Goal: Transaction & Acquisition: Subscribe to service/newsletter

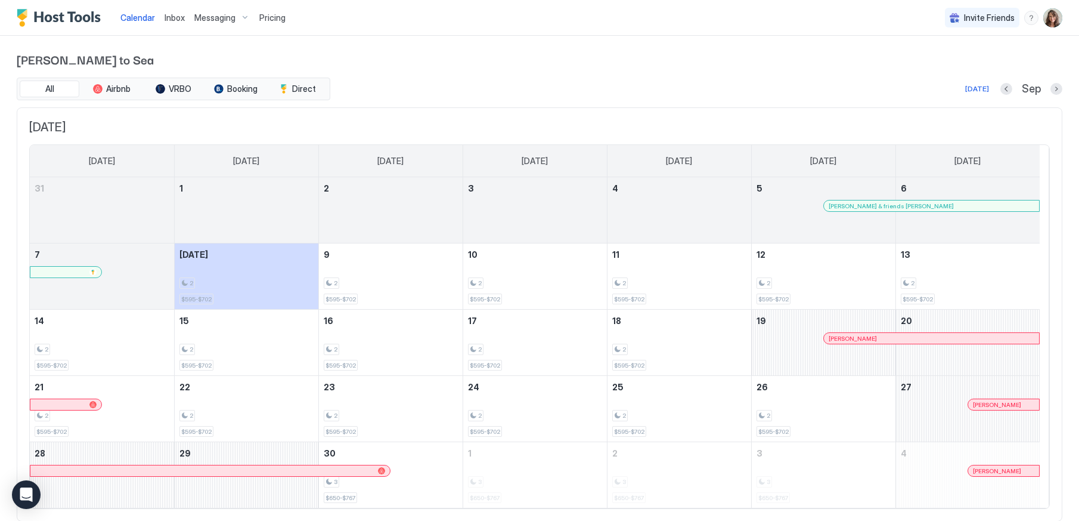
click at [264, 18] on span "Pricing" at bounding box center [272, 18] width 26 height 11
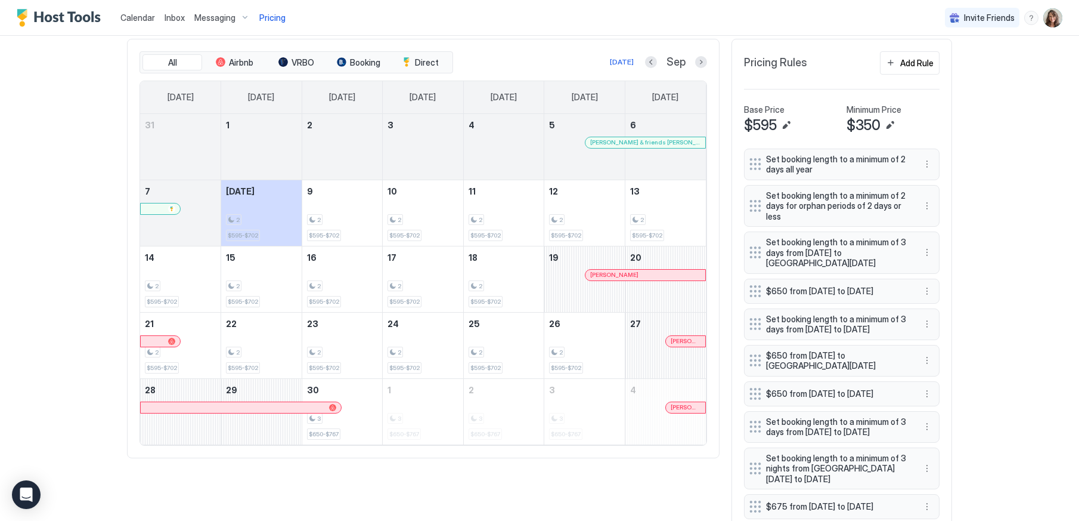
scroll to position [388, 0]
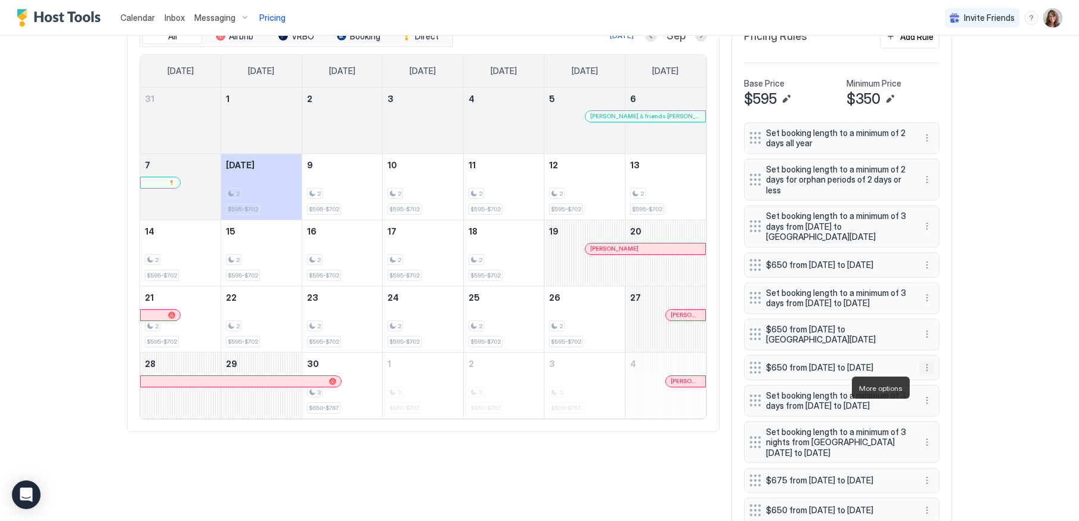
click at [923, 374] on button "More options" at bounding box center [927, 367] width 14 height 14
click at [943, 423] on span "Pause" at bounding box center [944, 423] width 21 height 9
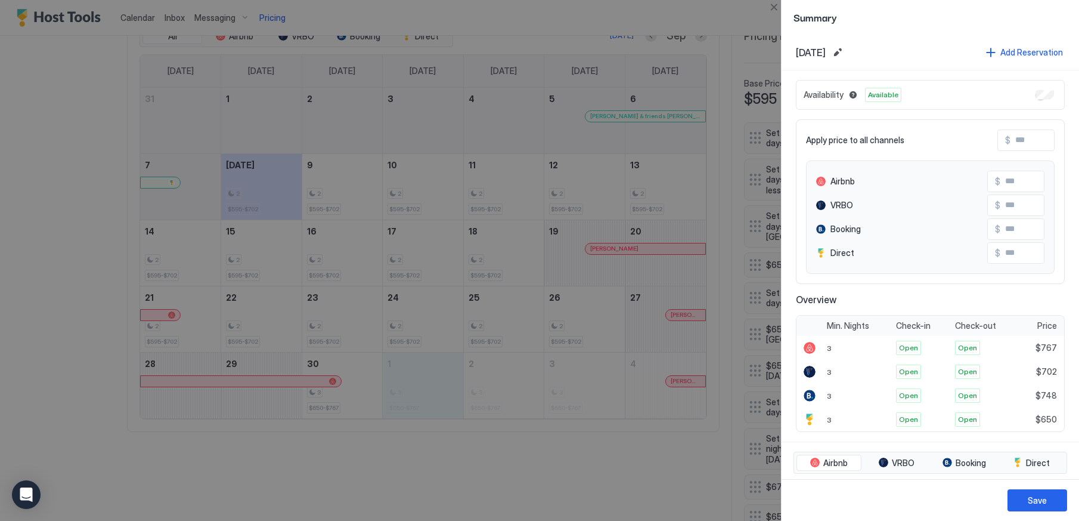
click at [733, 13] on div at bounding box center [539, 260] width 1079 height 521
click at [775, 8] on button "Close" at bounding box center [774, 7] width 14 height 14
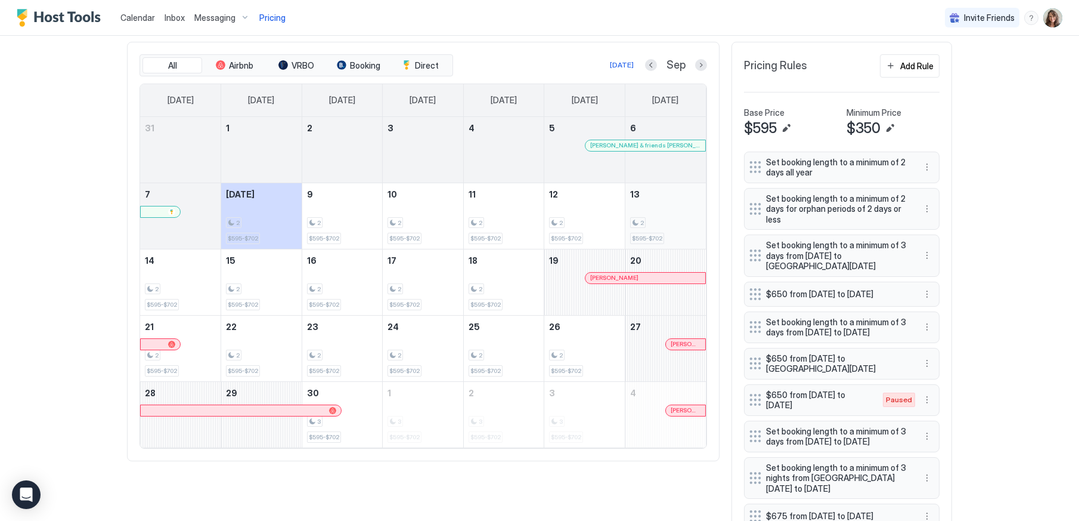
scroll to position [358, 0]
click at [695, 64] on button "Next month" at bounding box center [701, 66] width 12 height 12
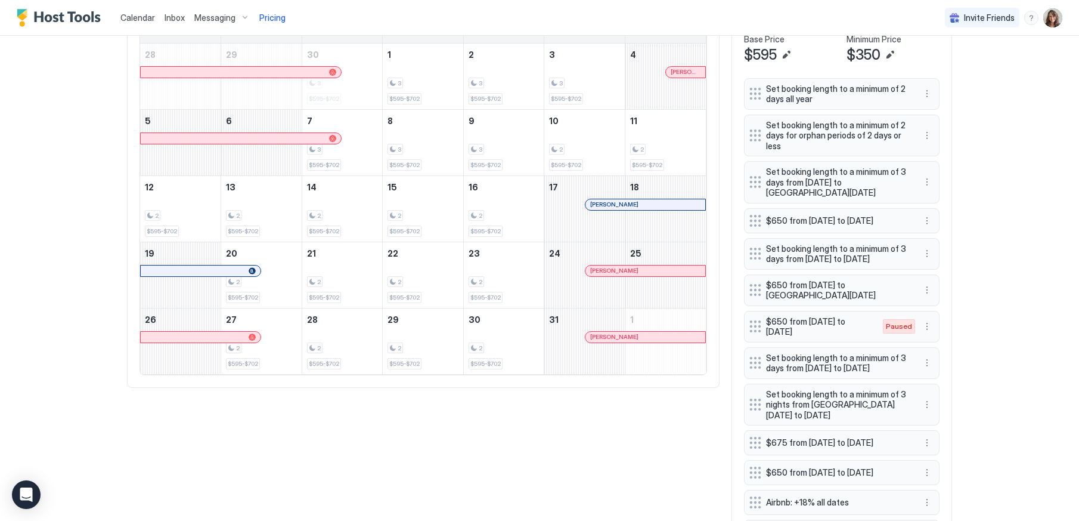
scroll to position [447, 0]
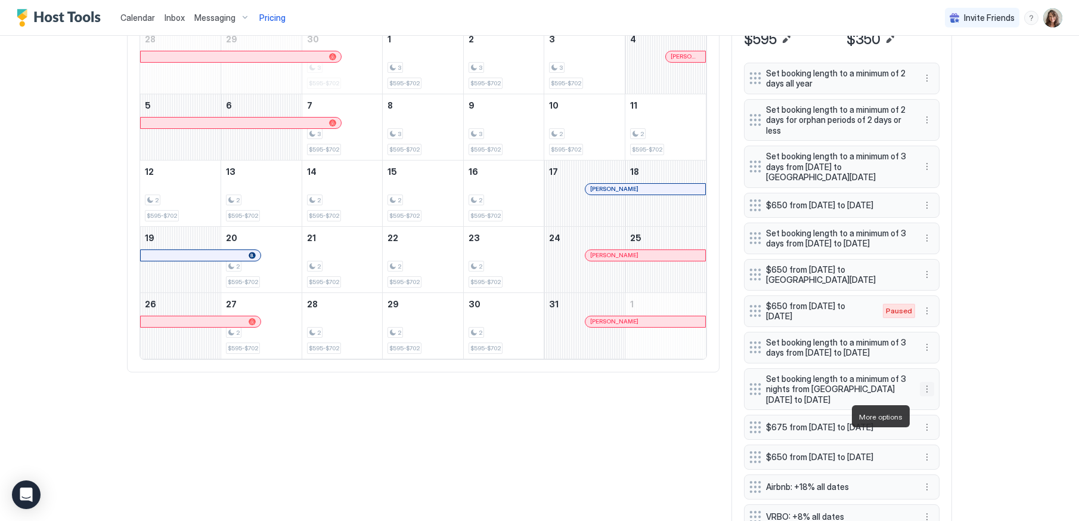
click at [921, 396] on button "More options" at bounding box center [927, 389] width 14 height 14
click at [932, 469] on div "Delete" at bounding box center [938, 470] width 35 height 9
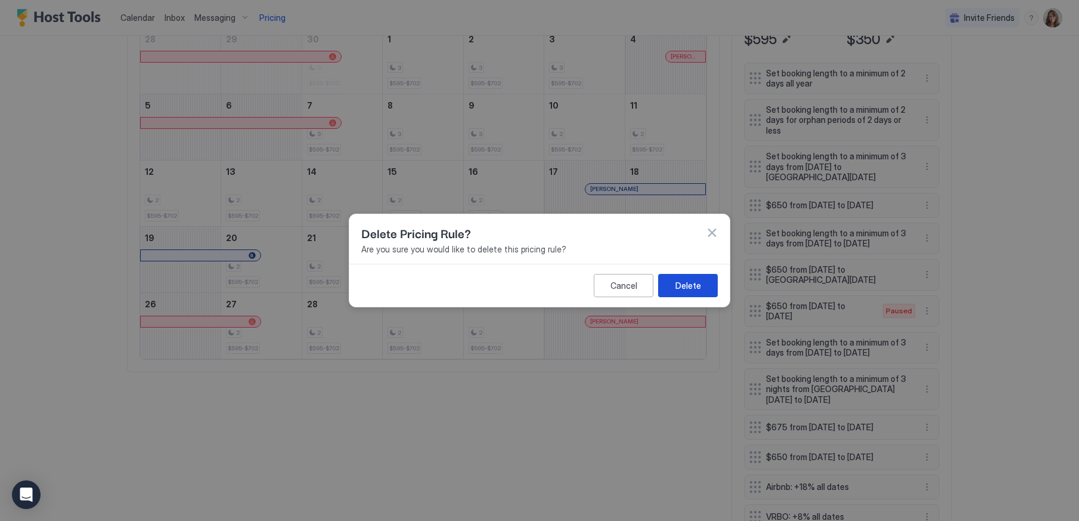
click at [683, 289] on div "Delete" at bounding box center [689, 285] width 26 height 13
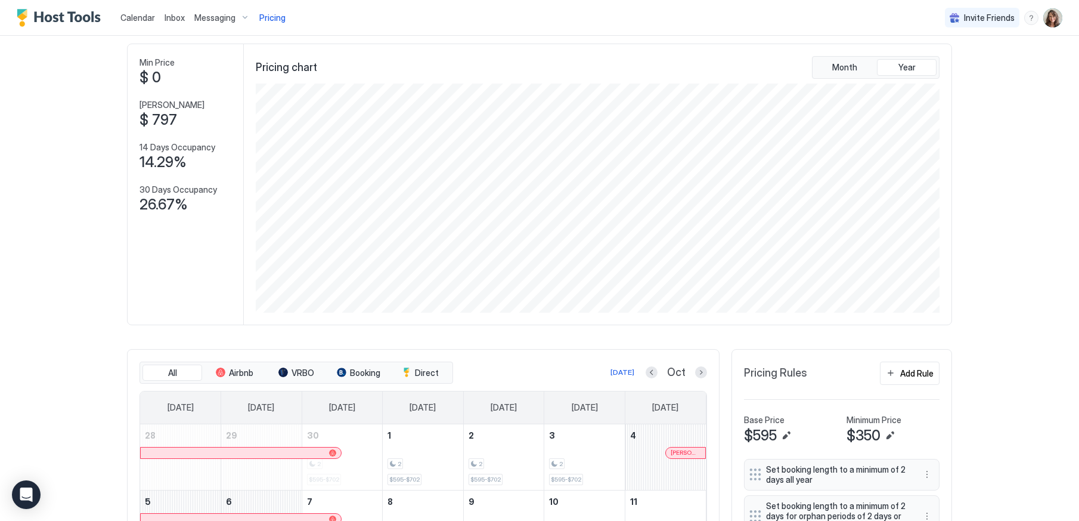
scroll to position [15, 0]
